Goal: Transaction & Acquisition: Purchase product/service

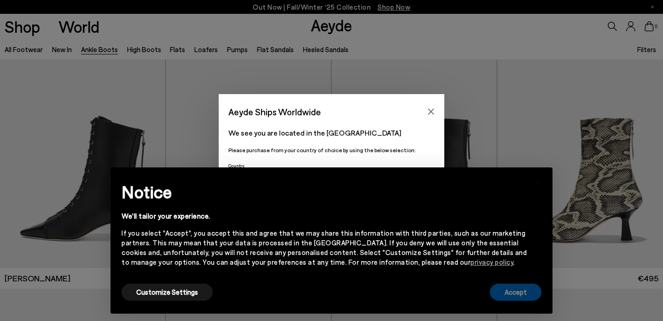
click at [518, 298] on button "Accept" at bounding box center [516, 291] width 52 height 17
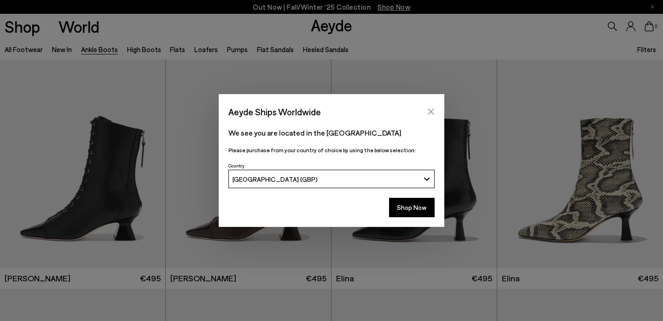
click at [432, 112] on icon "Close" at bounding box center [431, 112] width 6 height 6
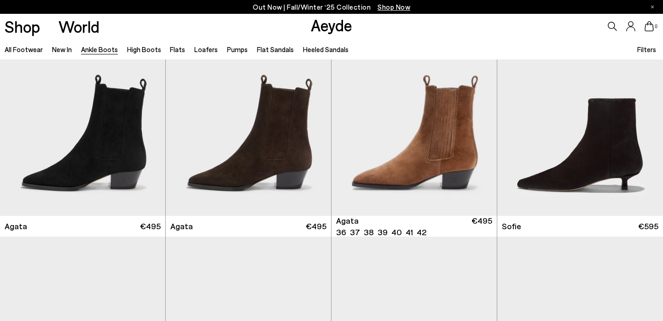
scroll to position [515, 0]
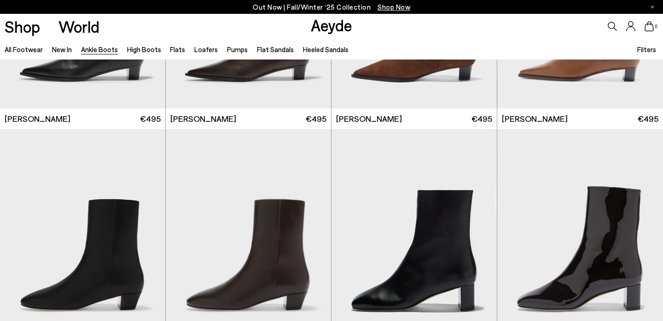
scroll to position [1548, 0]
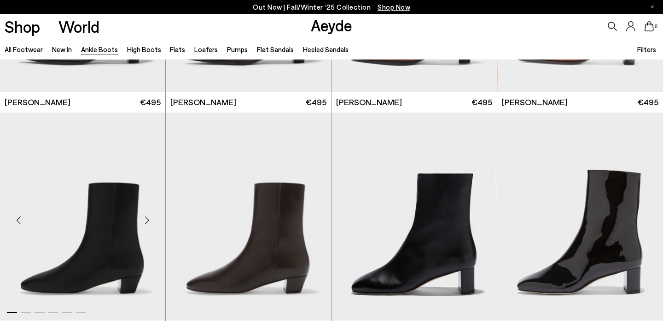
click at [123, 254] on img "1 / 6" at bounding box center [82, 216] width 165 height 208
click at [106, 219] on img "1 / 6" at bounding box center [82, 216] width 165 height 208
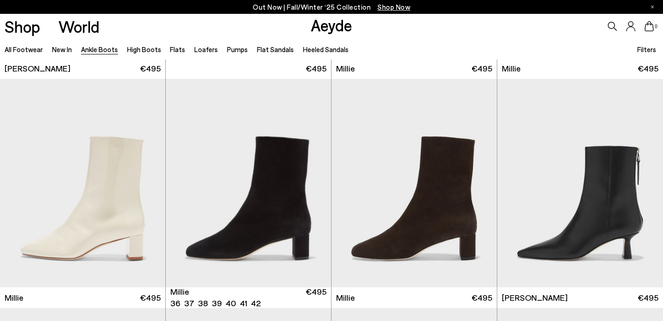
scroll to position [1811, 0]
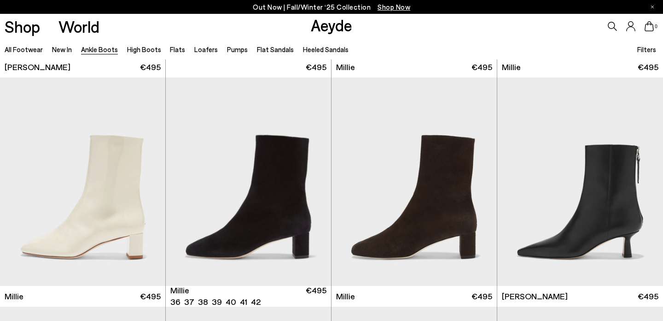
click at [272, 217] on img "1 / 6" at bounding box center [248, 181] width 165 height 208
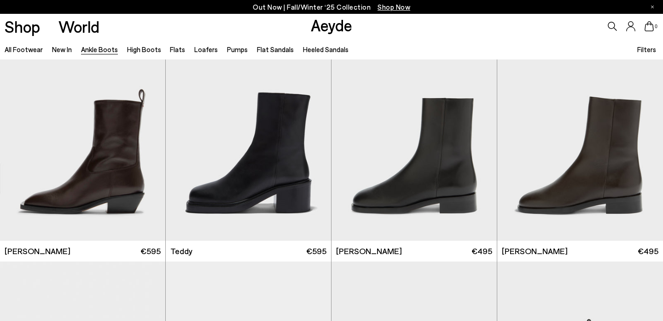
scroll to position [3011, 0]
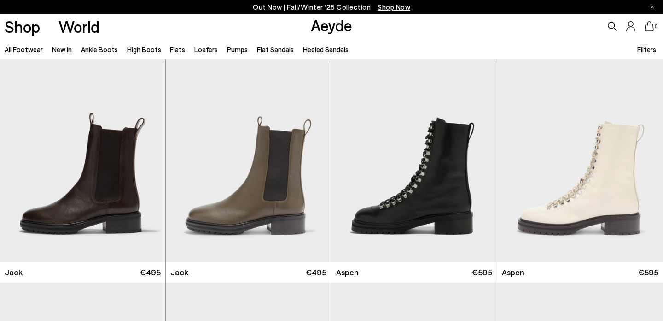
scroll to position [3441, 0]
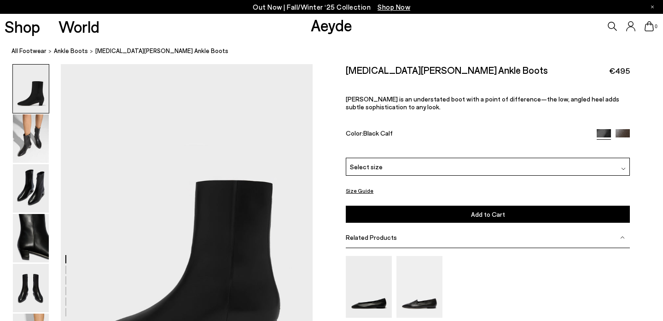
click at [33, 100] on img at bounding box center [31, 88] width 36 height 48
click at [35, 128] on img at bounding box center [31, 138] width 36 height 48
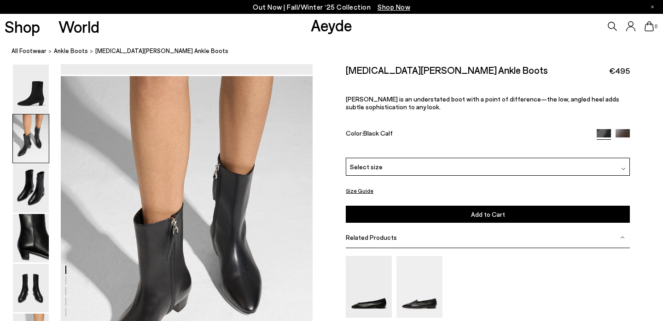
scroll to position [339, 0]
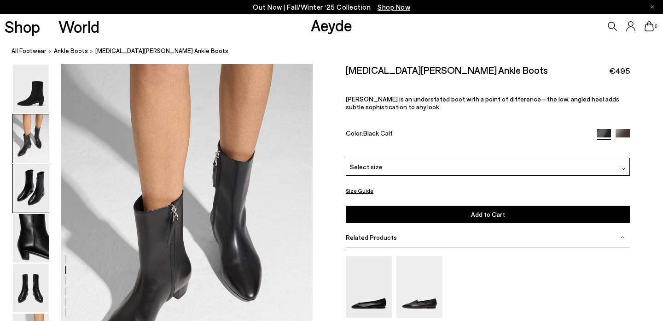
click at [38, 192] on img at bounding box center [31, 188] width 36 height 48
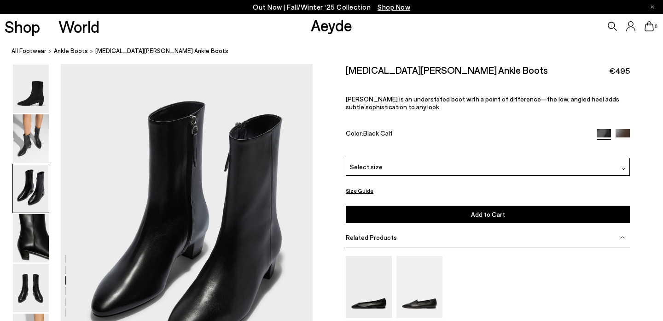
scroll to position [676, 0]
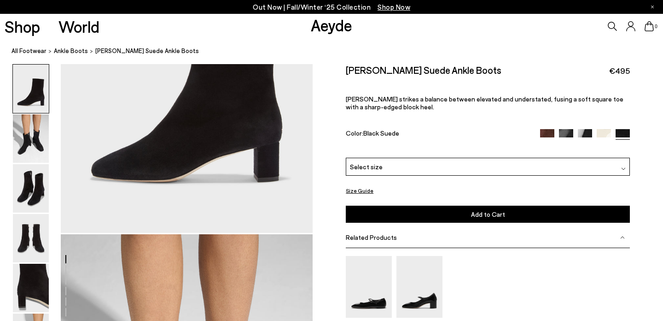
scroll to position [192, 0]
